Goal: Task Accomplishment & Management: Complete application form

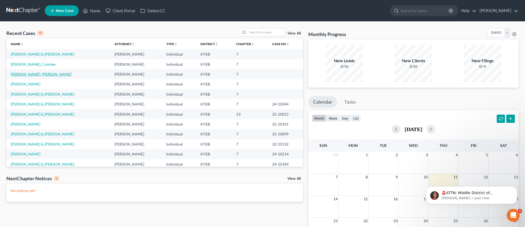
click at [37, 73] on link "[PERSON_NAME], [PERSON_NAME]" at bounding box center [41, 74] width 61 height 5
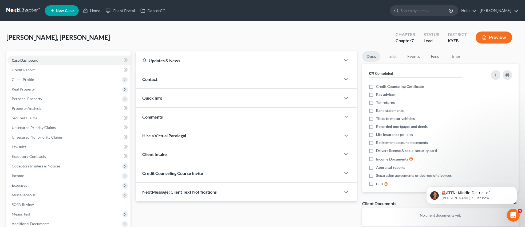
click at [29, 9] on link at bounding box center [23, 11] width 34 height 10
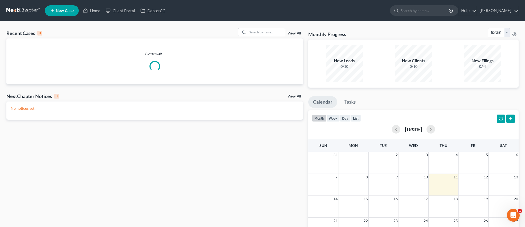
click at [65, 12] on span "New Case" at bounding box center [65, 11] width 18 height 4
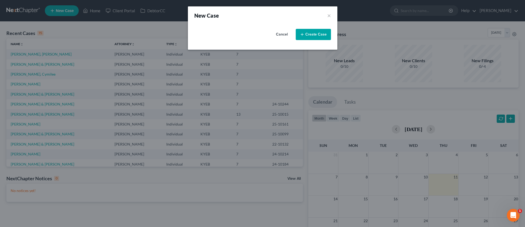
select select "32"
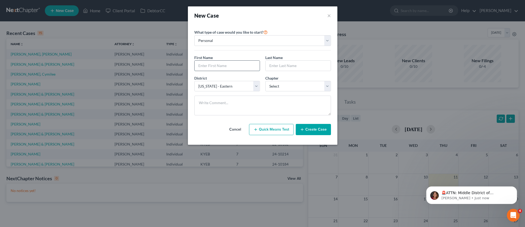
click at [232, 63] on input "text" at bounding box center [226, 66] width 65 height 10
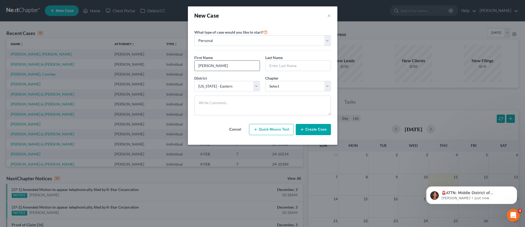
click at [237, 66] on input "Carpenter" at bounding box center [226, 66] width 65 height 10
type input "James"
click at [281, 63] on input "text" at bounding box center [297, 66] width 65 height 10
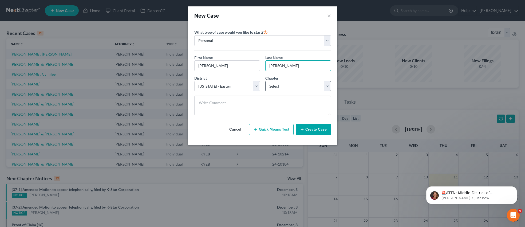
type input "Carpenter"
click at [327, 86] on select "Select 7 11 12 13" at bounding box center [298, 86] width 66 height 11
select select "0"
click at [265, 81] on select "Select 7 11 12 13" at bounding box center [298, 86] width 66 height 11
click at [316, 130] on button "Create Case" at bounding box center [313, 129] width 35 height 11
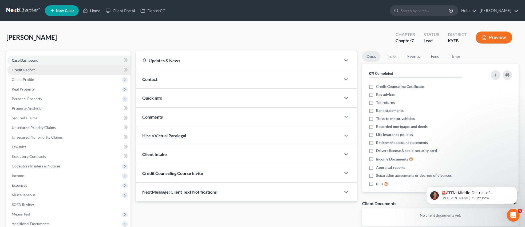
click at [24, 69] on span "Credit Report" at bounding box center [23, 69] width 23 height 5
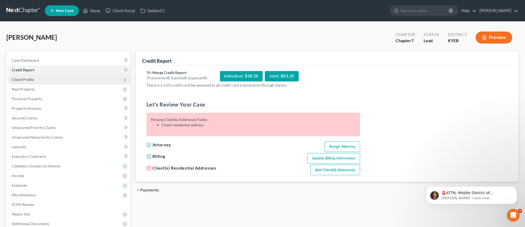
click at [28, 79] on span "Client Profile" at bounding box center [23, 79] width 22 height 5
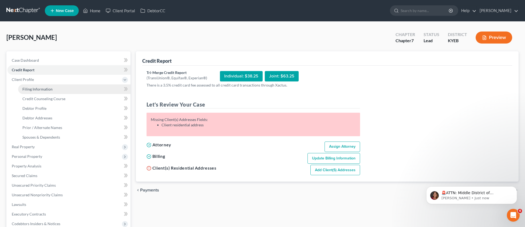
click at [32, 91] on span "Filing Information" at bounding box center [37, 89] width 30 height 5
select select "1"
select select "0"
select select "32"
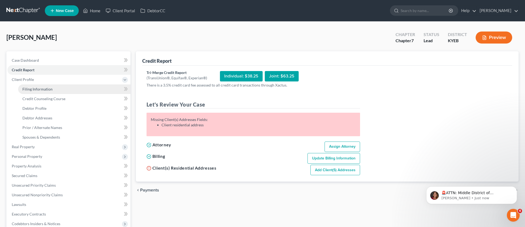
select select "0"
select select "18"
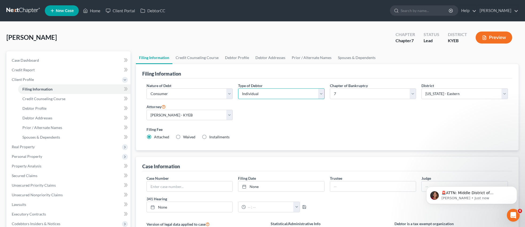
click at [320, 92] on select "Select Individual Joint" at bounding box center [281, 93] width 86 height 11
select select "1"
click at [238, 88] on select "Select Individual Joint" at bounding box center [281, 93] width 86 height 11
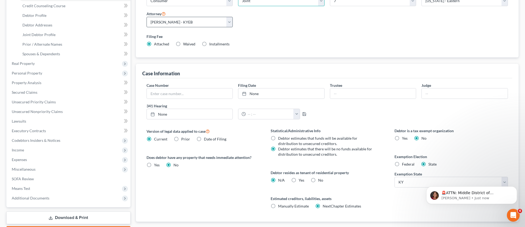
scroll to position [106, 0]
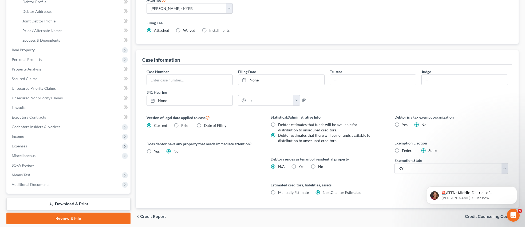
click at [402, 150] on label "Federal" at bounding box center [408, 150] width 13 height 5
click at [404, 150] on input "Federal" at bounding box center [405, 149] width 3 height 3
radio input "true"
radio input "false"
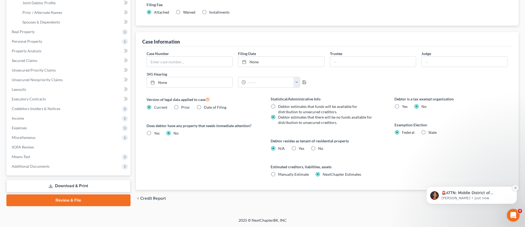
click at [514, 188] on icon "Dismiss notification" at bounding box center [515, 187] width 3 height 3
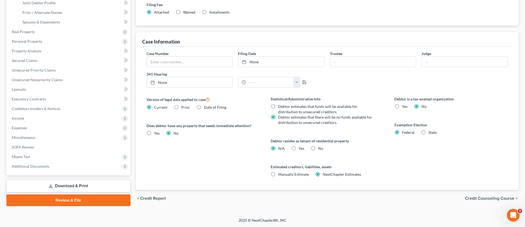
click at [490, 198] on span "Credit Counseling Course" at bounding box center [489, 198] width 49 height 4
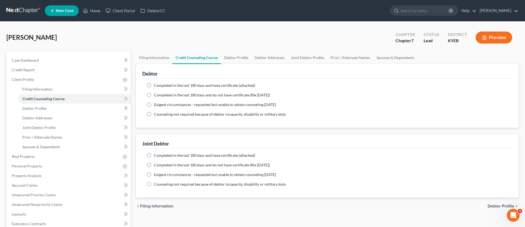
click at [154, 85] on label "Completed in the last 180 days and have certificate (attached)" at bounding box center [204, 85] width 101 height 5
click at [156, 85] on input "Completed in the last 180 days and have certificate (attached)" at bounding box center [157, 84] width 3 height 3
radio input "true"
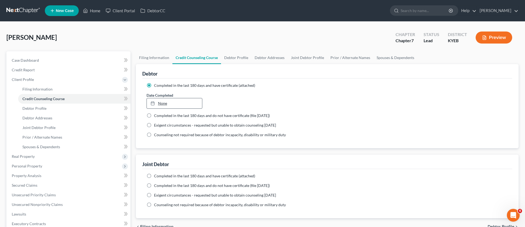
type input "9/11/2025"
click at [155, 103] on div at bounding box center [153, 103] width 7 height 5
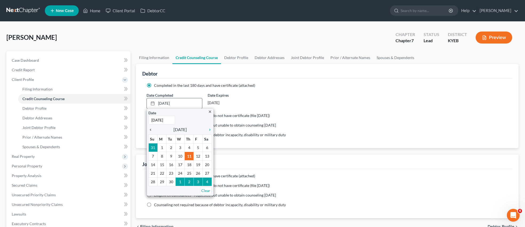
click at [150, 129] on icon "chevron_left" at bounding box center [151, 129] width 7 height 4
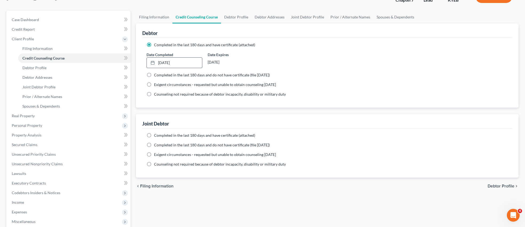
scroll to position [46, 0]
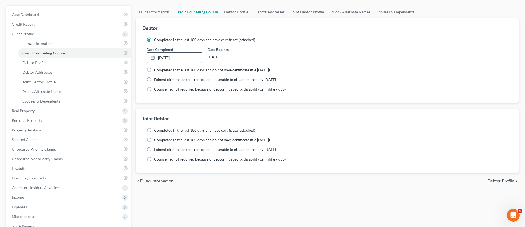
click at [154, 129] on label "Completed in the last 180 days and have certificate (attached)" at bounding box center [204, 129] width 101 height 5
click at [156, 129] on input "Completed in the last 180 days and have certificate (attached)" at bounding box center [157, 128] width 3 height 3
radio input "true"
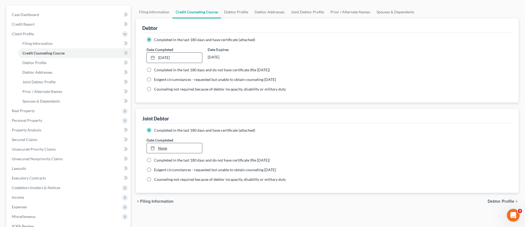
type input "9/11/2025"
click at [155, 149] on div at bounding box center [153, 148] width 7 height 5
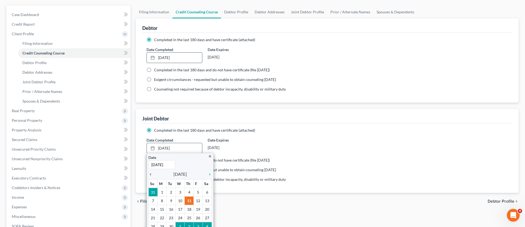
click at [152, 173] on icon "chevron_left" at bounding box center [151, 174] width 7 height 4
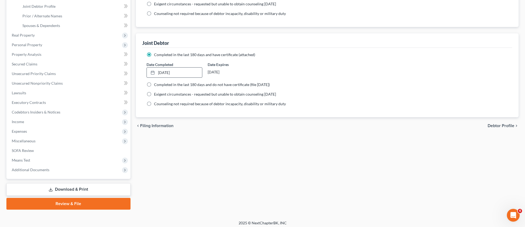
scroll to position [123, 0]
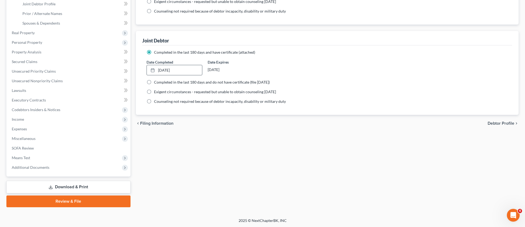
click at [498, 121] on span "Debtor Profile" at bounding box center [500, 123] width 27 height 4
select select "1"
select select "0"
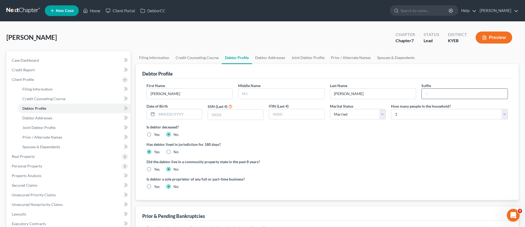
click at [440, 93] on input "text" at bounding box center [464, 94] width 86 height 10
type input "Jr."
click at [182, 114] on input "text" at bounding box center [179, 114] width 45 height 10
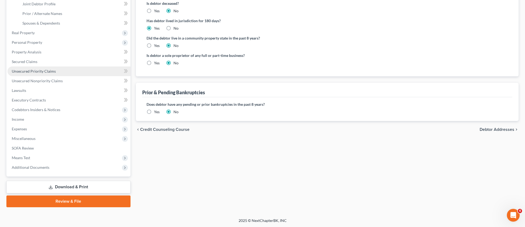
scroll to position [89, 0]
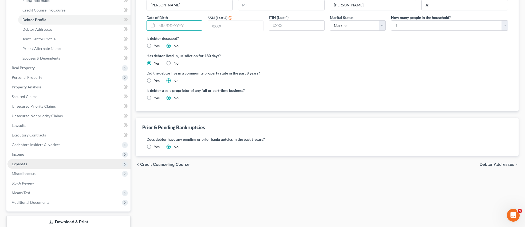
click at [23, 162] on span "Expenses" at bounding box center [19, 163] width 15 height 5
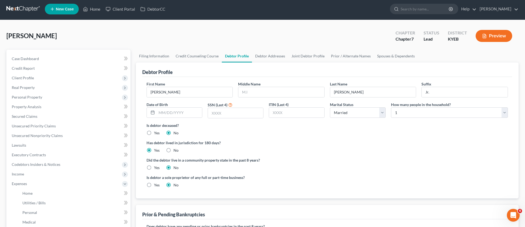
scroll to position [0, 0]
